Goal: Task Accomplishment & Management: Use online tool/utility

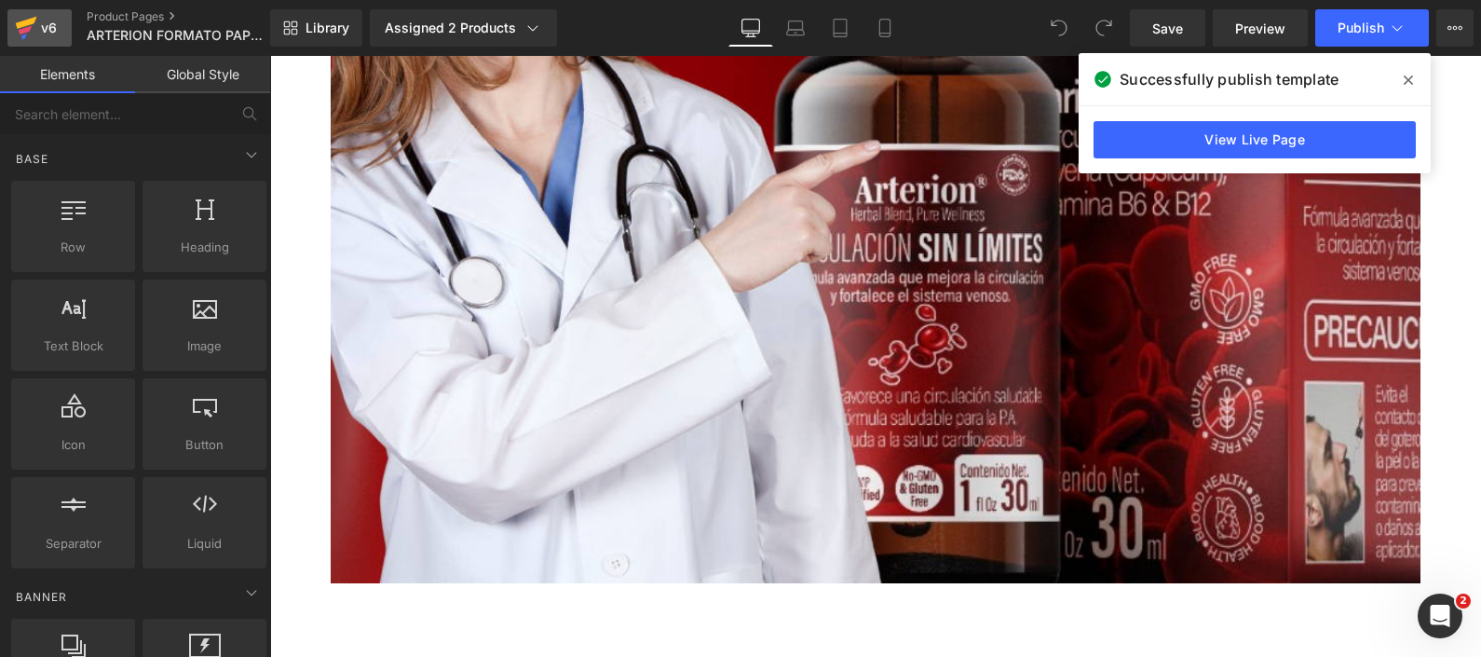
click at [42, 37] on div "v6" at bounding box center [48, 28] width 23 height 24
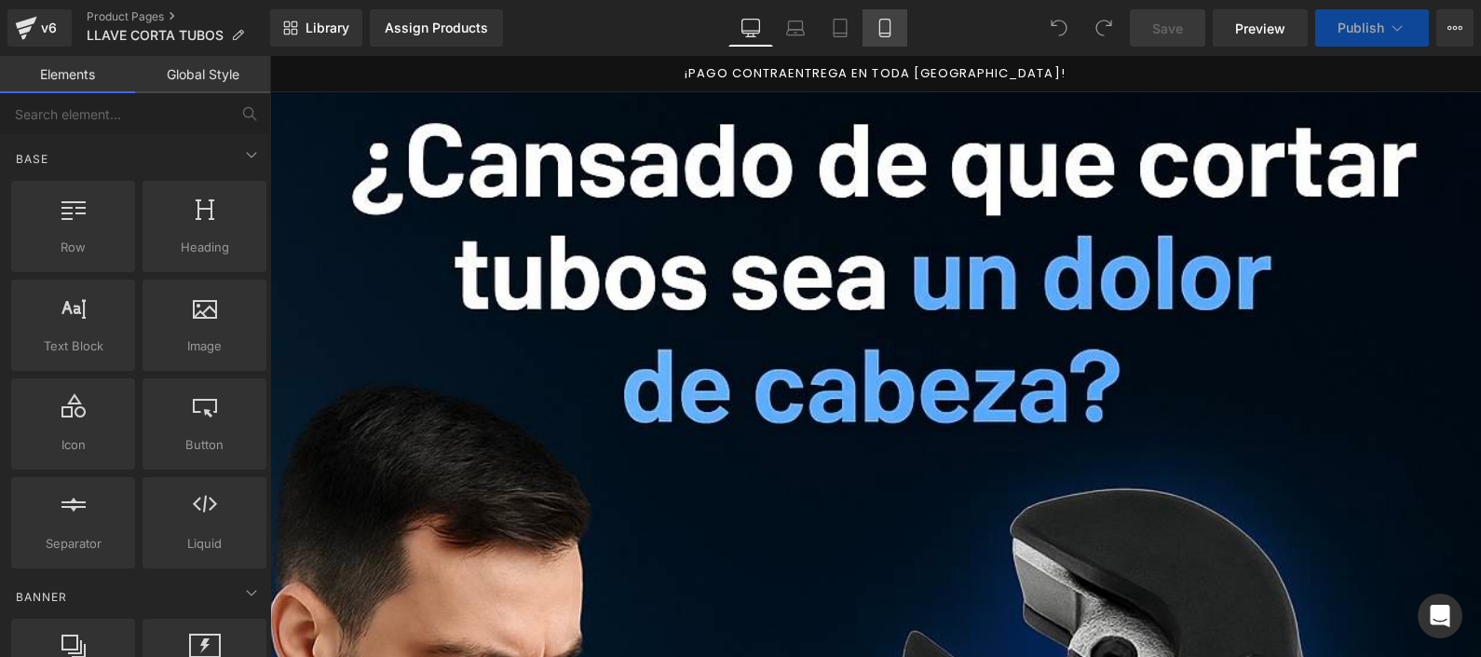
click at [883, 34] on icon at bounding box center [885, 28] width 19 height 19
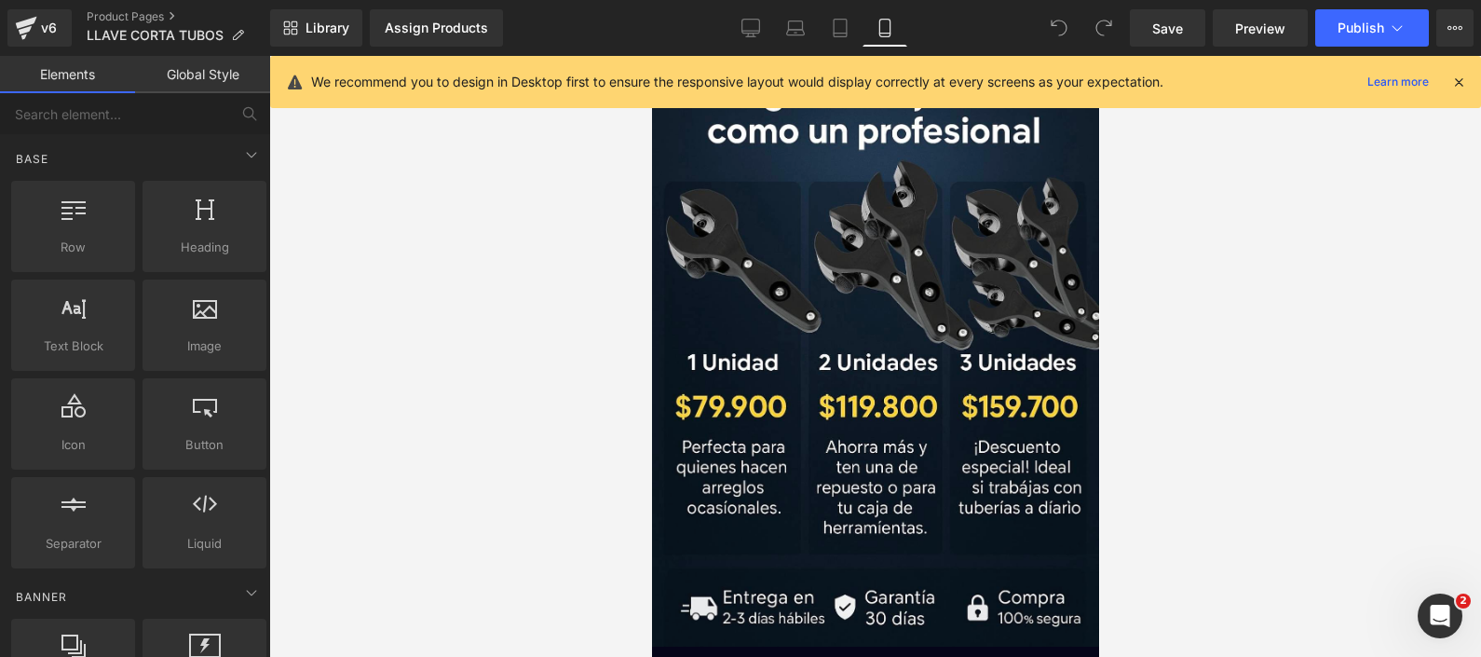
scroll to position [1048, 0]
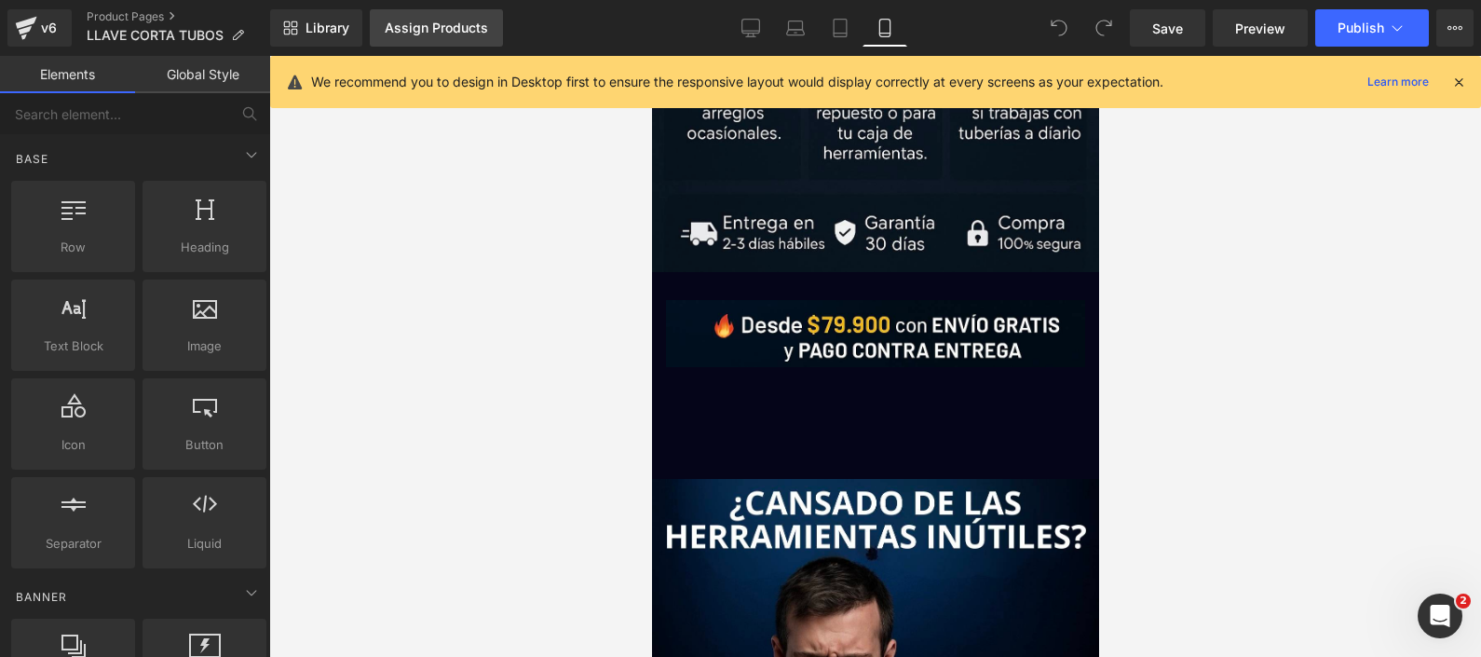
click at [410, 26] on div "Assign Products" at bounding box center [436, 27] width 103 height 15
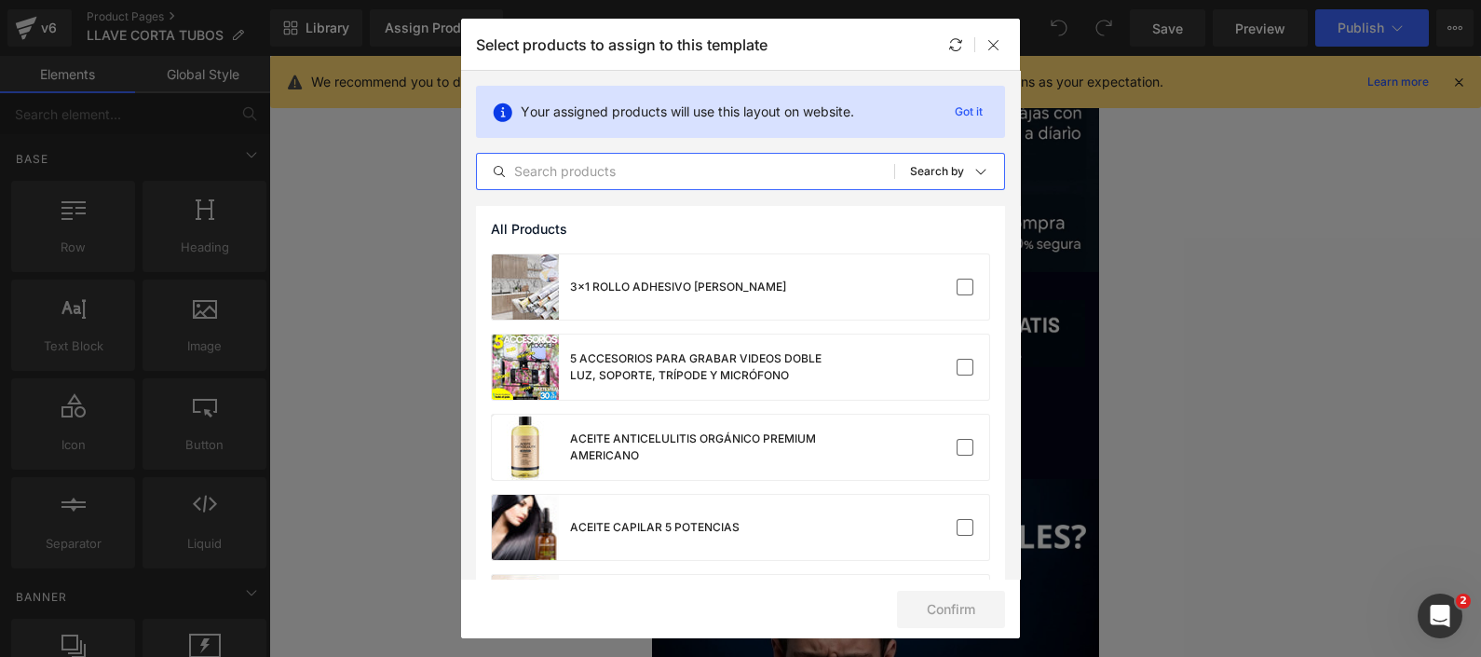
click at [651, 177] on input "text" at bounding box center [685, 171] width 417 height 22
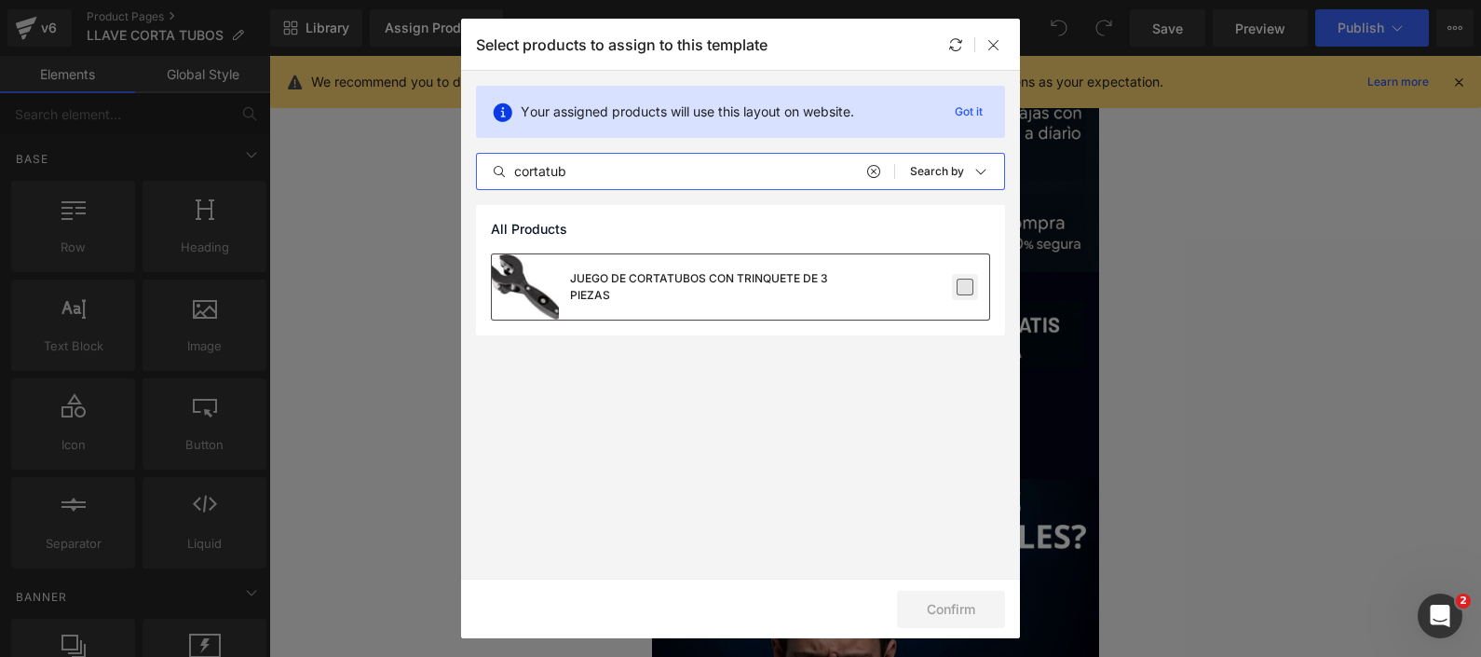
type input "cortatub"
click at [962, 284] on label at bounding box center [965, 287] width 17 height 17
click at [965, 287] on input "checkbox" at bounding box center [965, 287] width 0 height 0
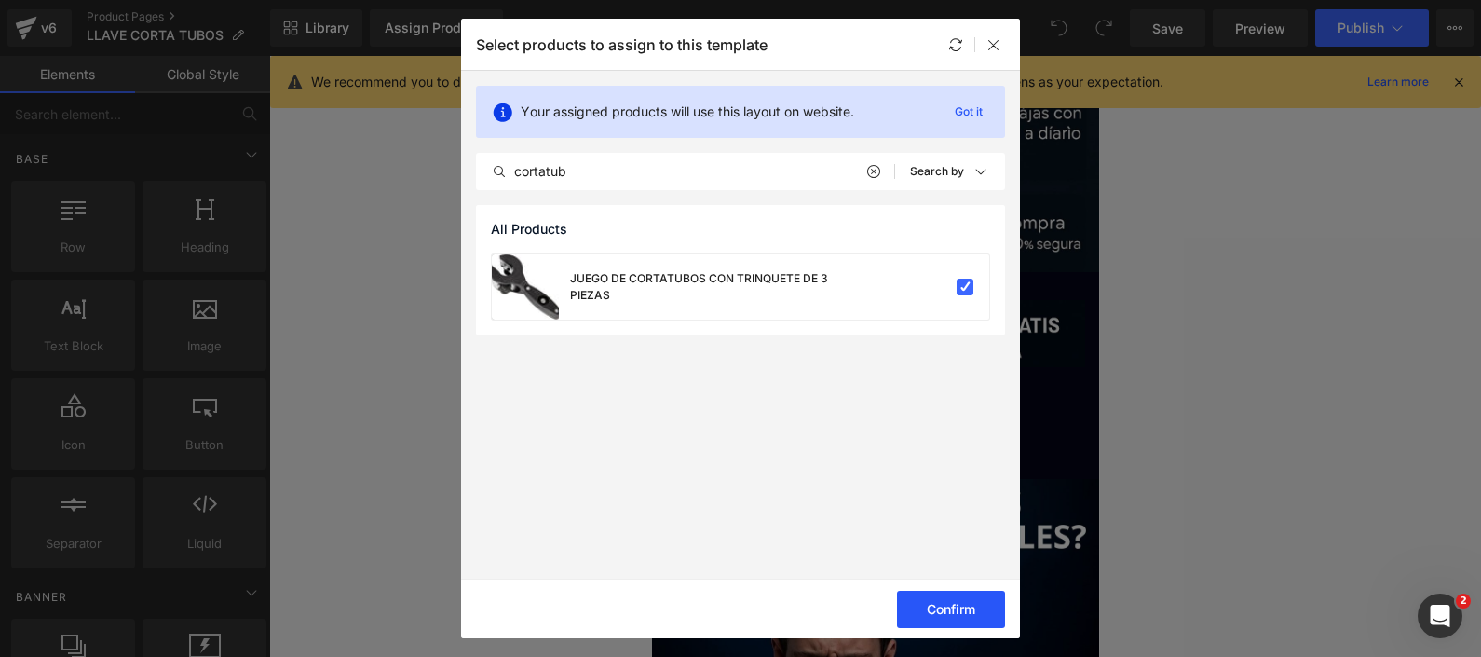
click at [941, 602] on button "Confirm" at bounding box center [951, 609] width 108 height 37
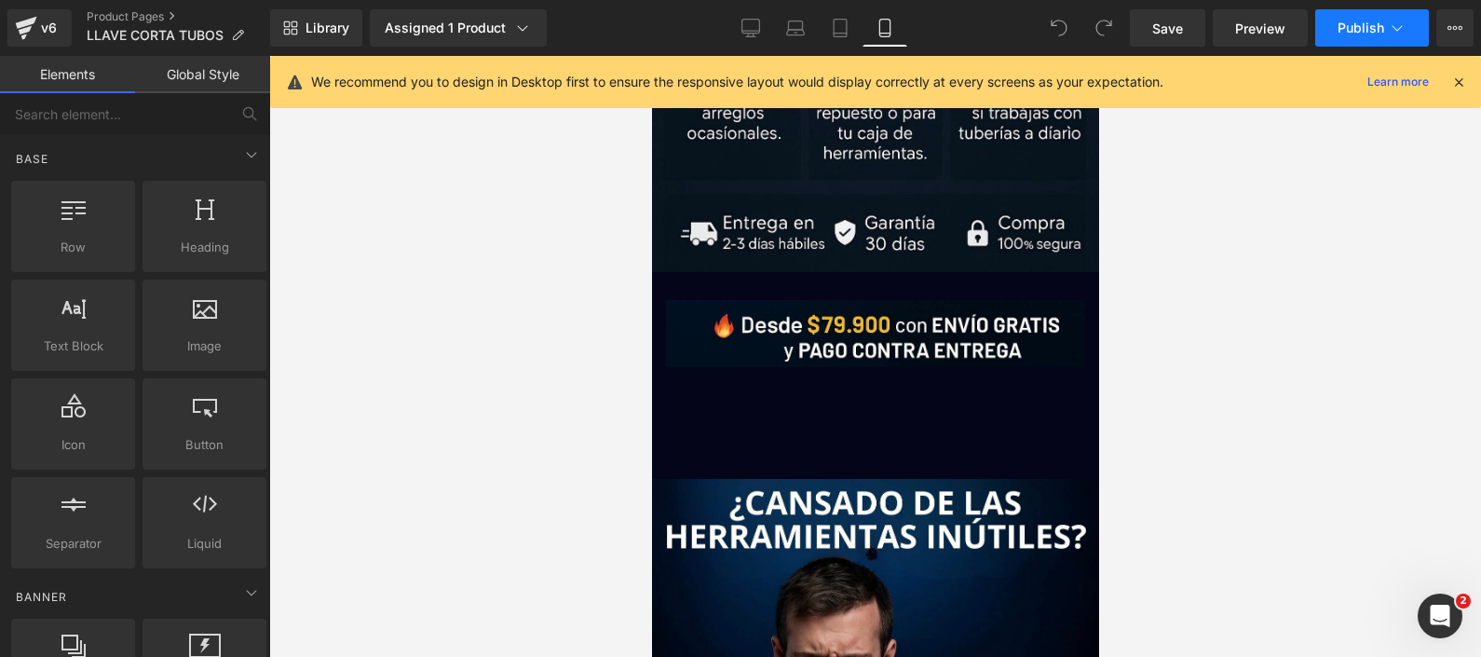
click at [1342, 37] on button "Publish" at bounding box center [1372, 27] width 114 height 37
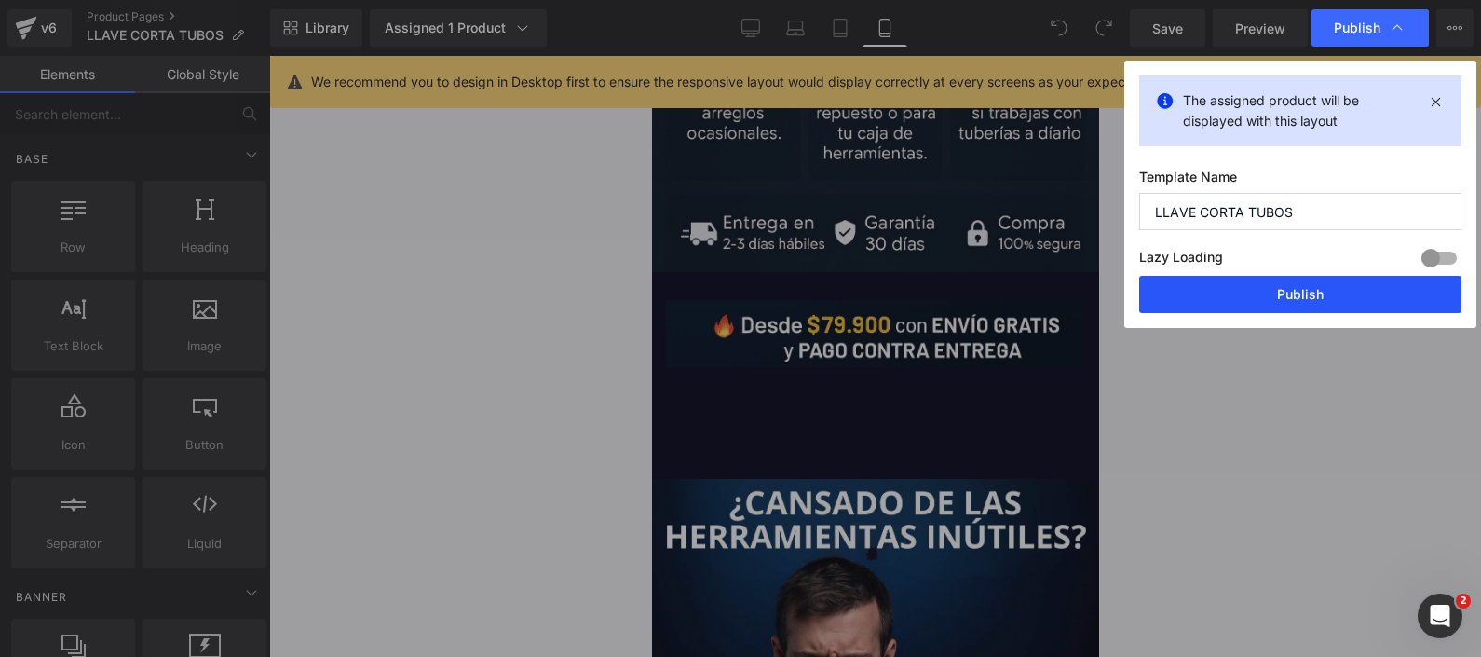
click at [1240, 297] on button "Publish" at bounding box center [1300, 294] width 322 height 37
